Goal: Task Accomplishment & Management: Use online tool/utility

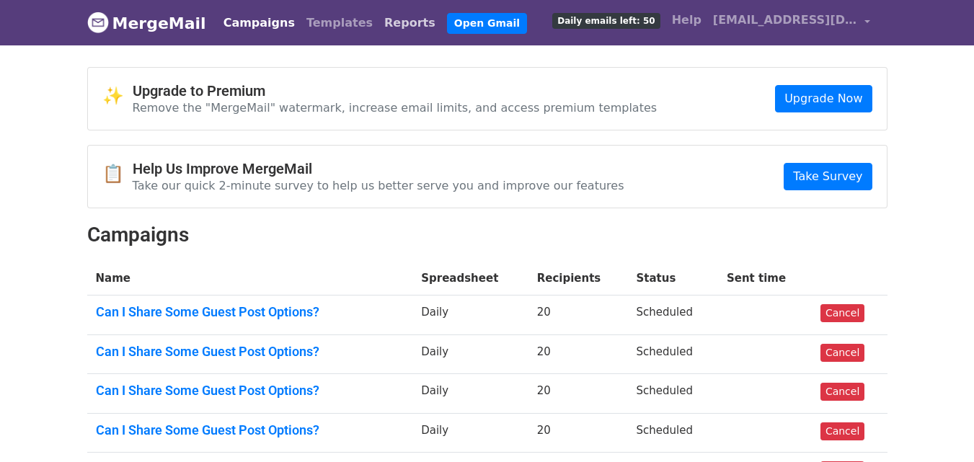
click at [379, 23] on link "Reports" at bounding box center [410, 23] width 63 height 29
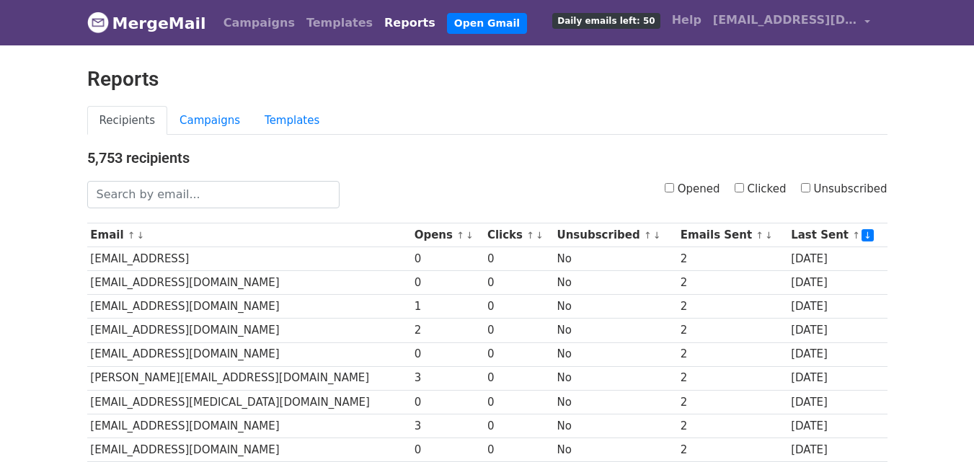
click at [674, 189] on input "Opened" at bounding box center [669, 187] width 9 height 9
checkbox input "true"
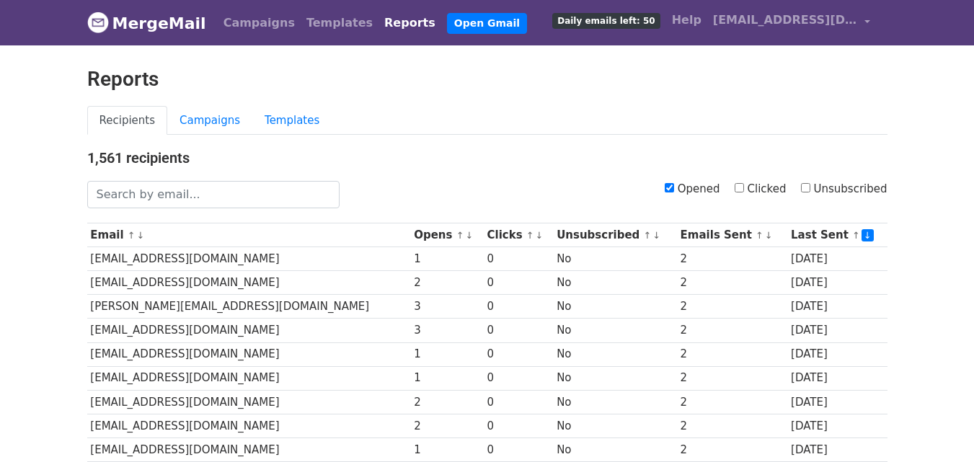
scroll to position [713, 0]
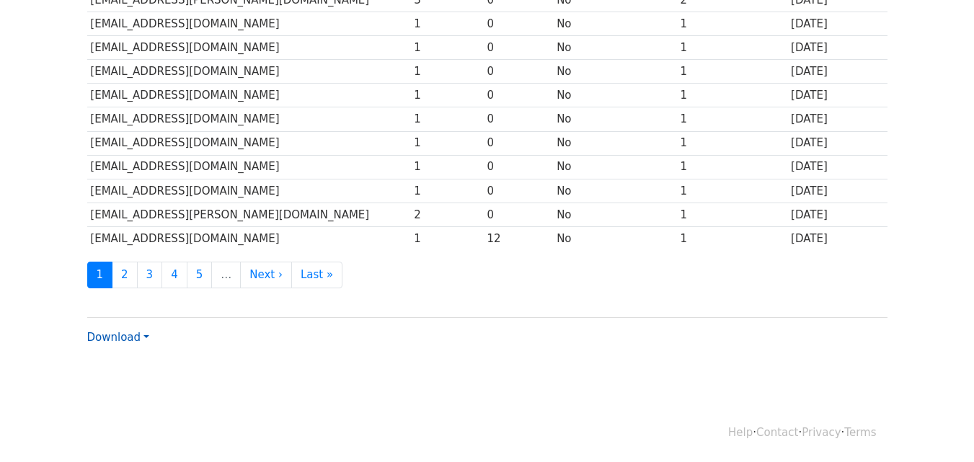
click at [111, 340] on link "Download" at bounding box center [118, 337] width 62 height 13
click at [124, 364] on link "CSV" at bounding box center [145, 364] width 114 height 23
